Goal: Information Seeking & Learning: Check status

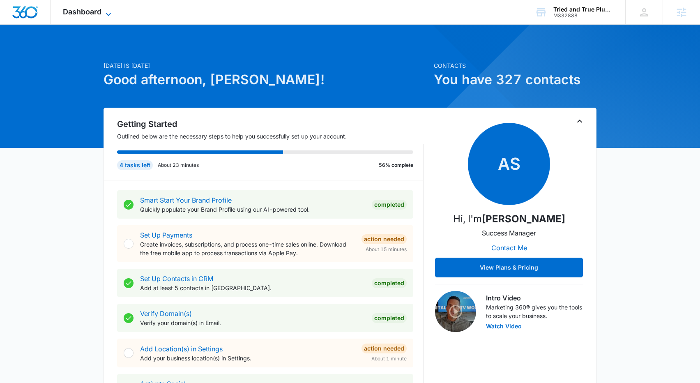
click at [85, 9] on span "Dashboard" at bounding box center [82, 11] width 39 height 9
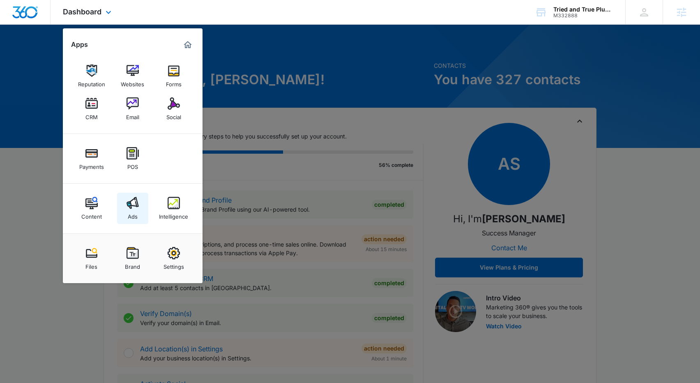
click at [122, 211] on link "Ads" at bounding box center [132, 208] width 31 height 31
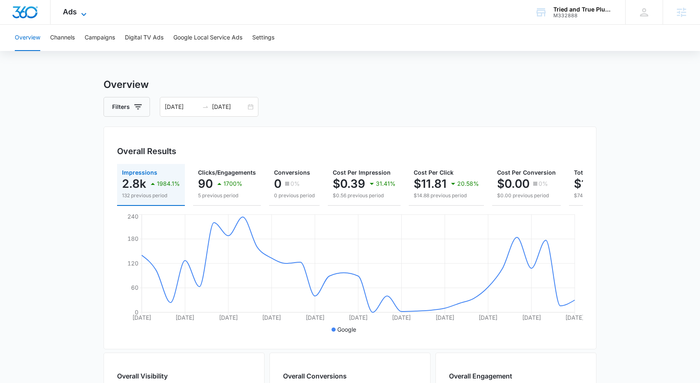
click at [72, 12] on span "Ads" at bounding box center [70, 11] width 14 height 9
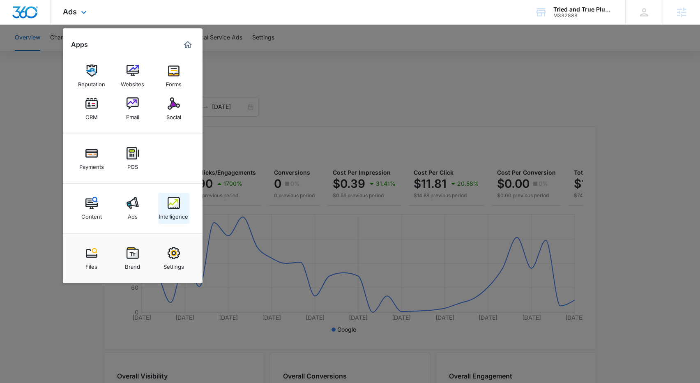
click at [164, 212] on div "Intelligence" at bounding box center [173, 214] width 29 height 11
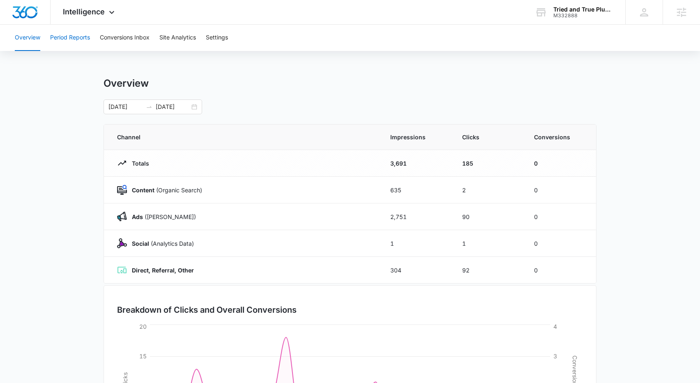
click at [72, 34] on button "Period Reports" at bounding box center [70, 38] width 40 height 26
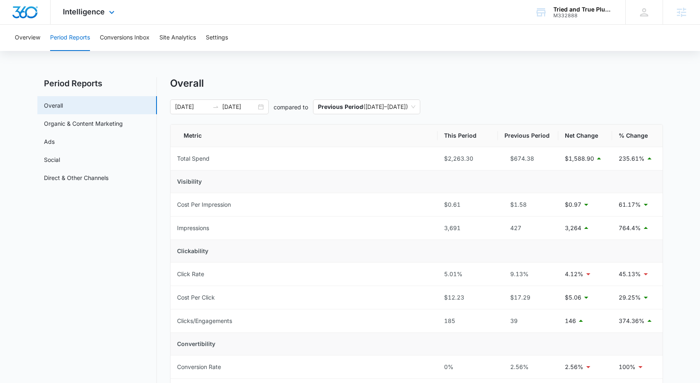
click at [101, 17] on div "Intelligence Apps Reputation Websites Forms CRM Email Social Payments POS Conte…" at bounding box center [90, 12] width 78 height 24
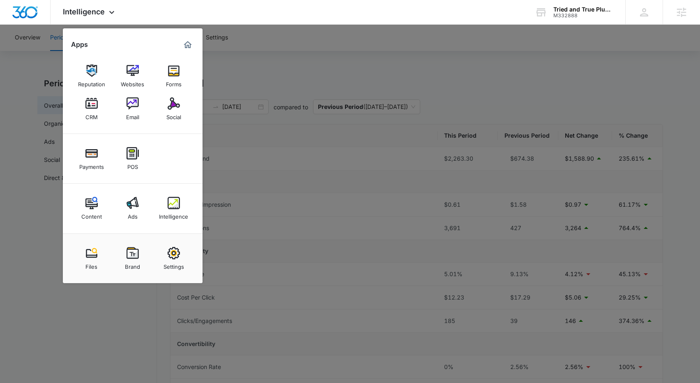
click at [287, 36] on div at bounding box center [350, 191] width 700 height 383
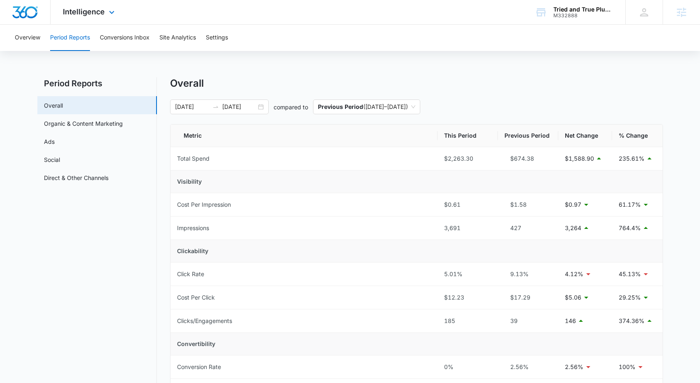
click at [95, 18] on div "Intelligence Apps Reputation Websites Forms CRM Email Social Payments POS Conte…" at bounding box center [90, 12] width 78 height 24
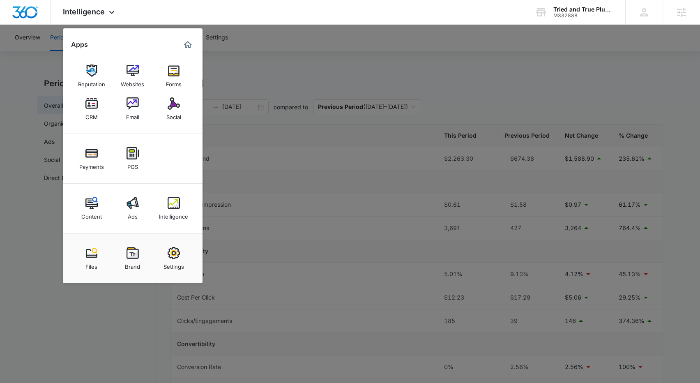
click at [280, 57] on div at bounding box center [350, 191] width 700 height 383
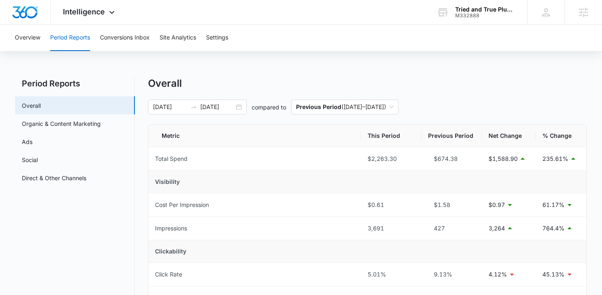
click at [276, 44] on div "Overview Period Reports Conversions Inbox Site Analytics Settings" at bounding box center [301, 38] width 582 height 26
